Goal: Find specific page/section: Locate a particular part of the current website

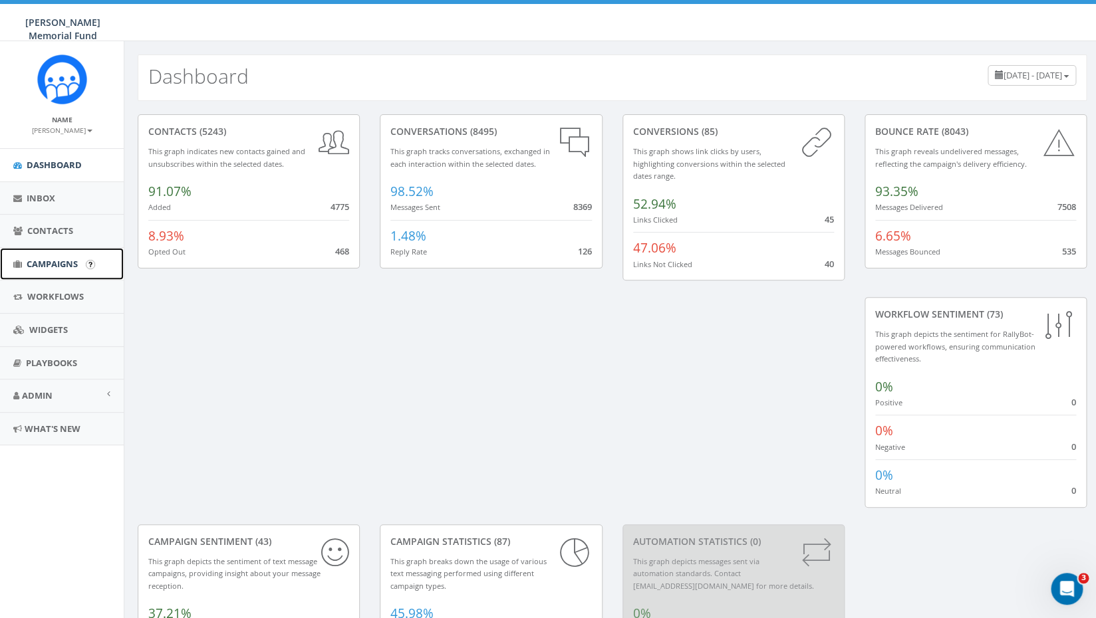
click at [55, 263] on span "Campaigns" at bounding box center [52, 264] width 51 height 12
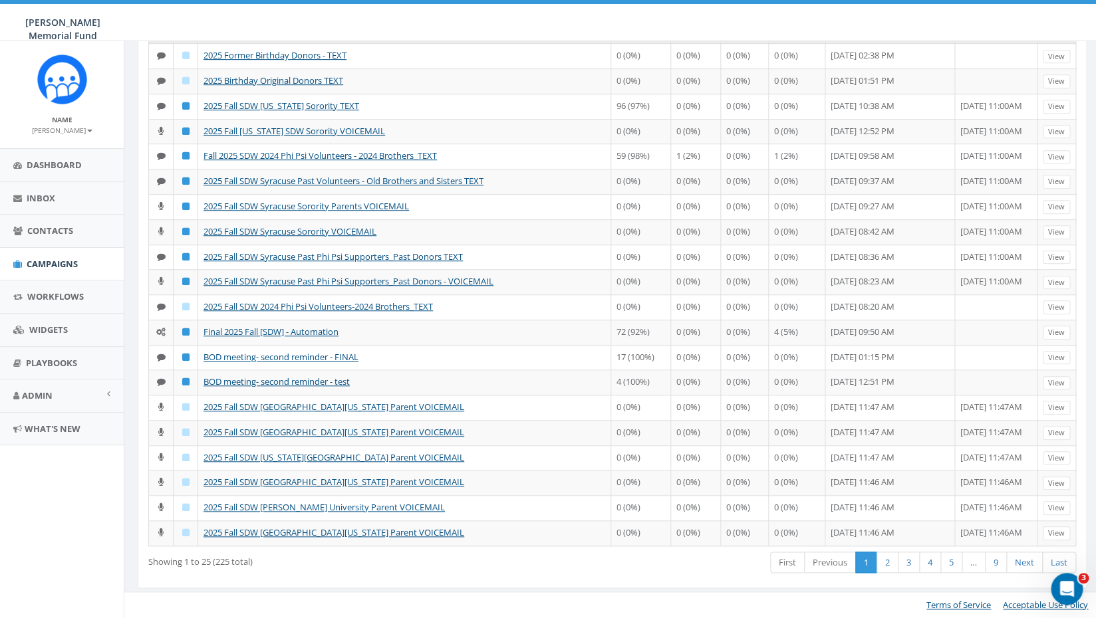
scroll to position [356, 0]
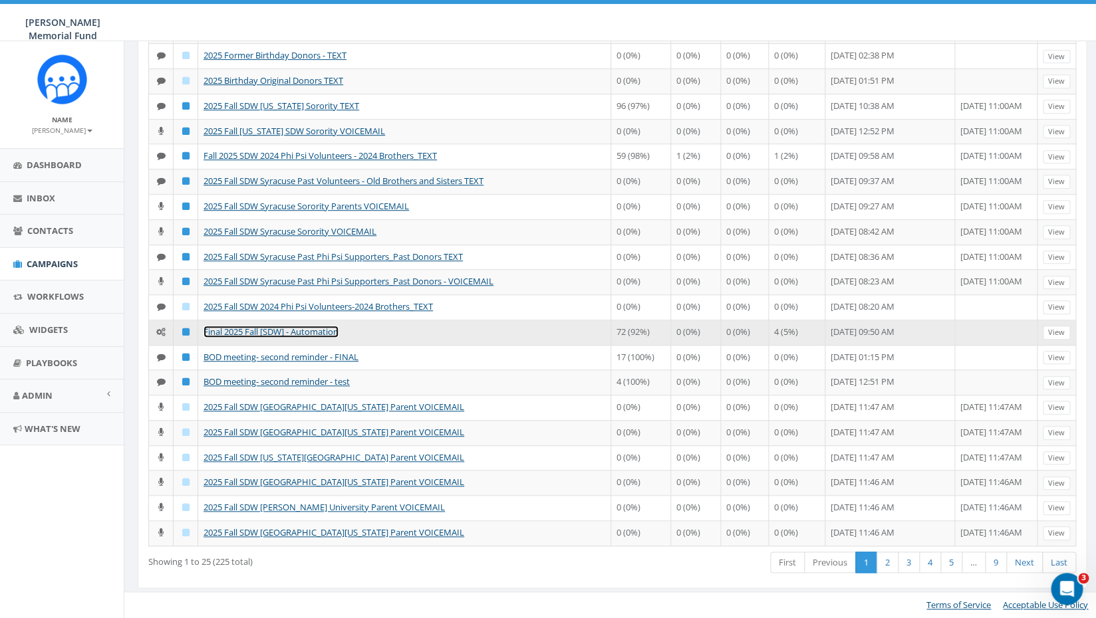
click at [266, 338] on link "Final 2025 Fall [SDW] - Automation" at bounding box center [270, 332] width 135 height 12
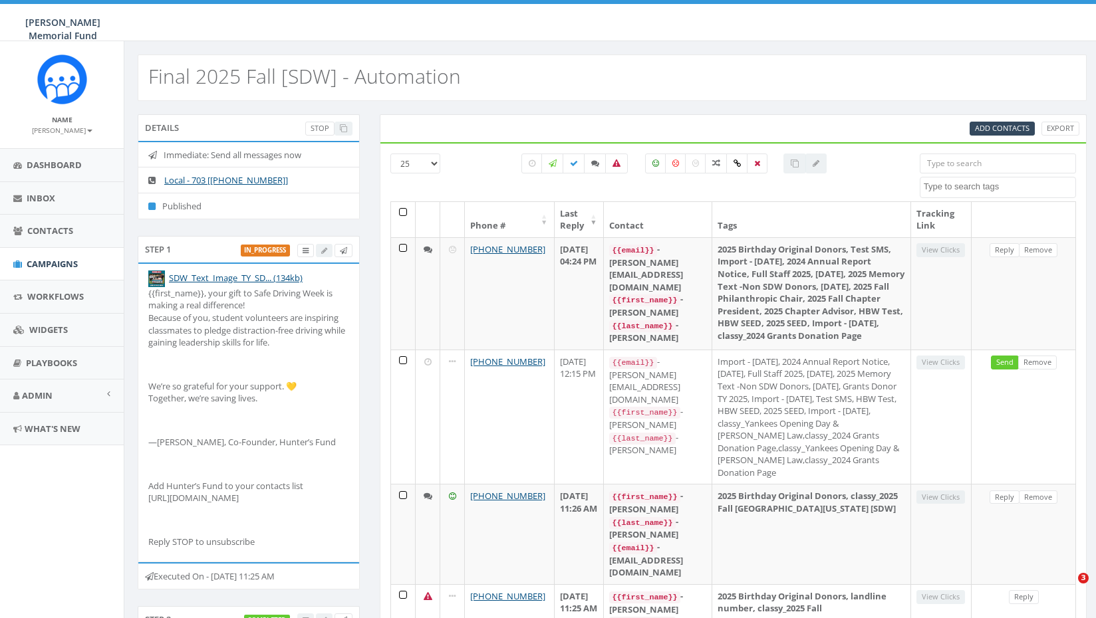
select select
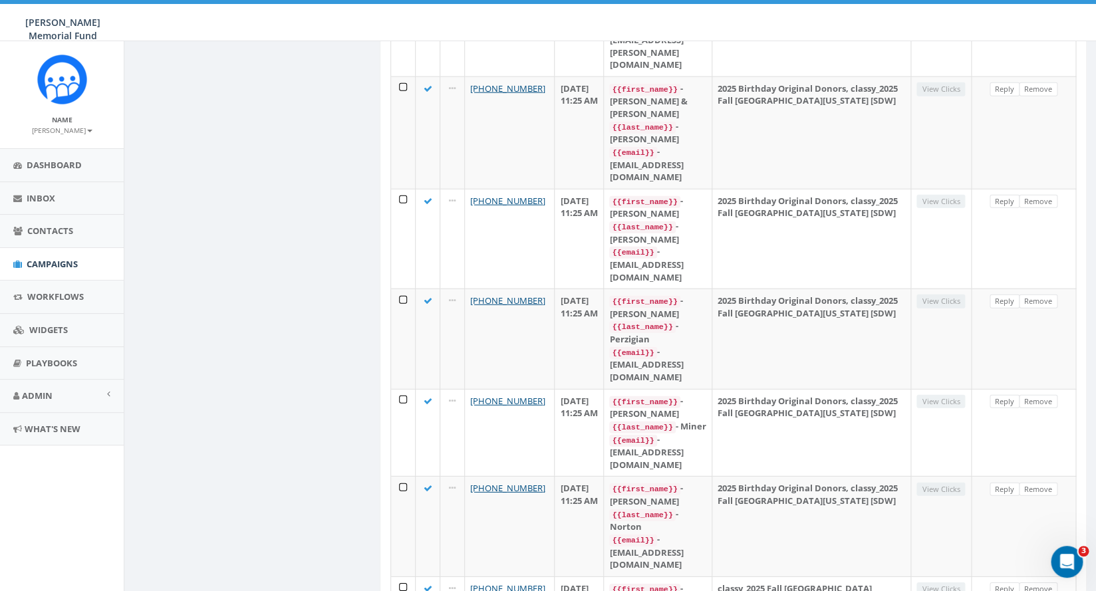
scroll to position [1510, 0]
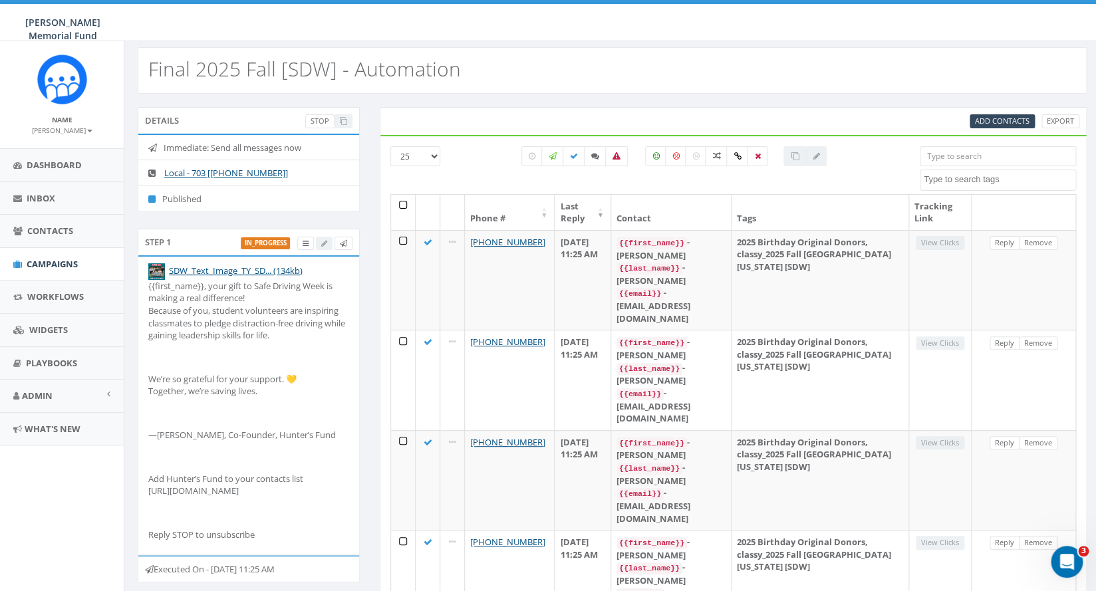
scroll to position [0, 0]
